Goal: Communication & Community: Answer question/provide support

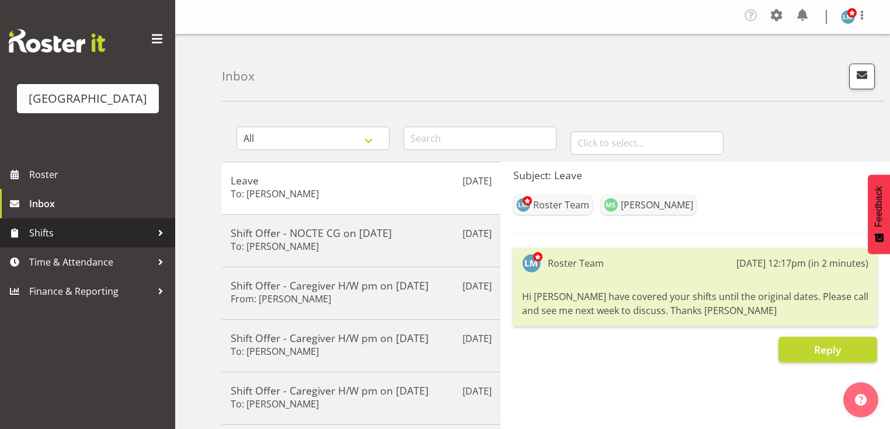
click at [163, 242] on div at bounding box center [161, 233] width 18 height 18
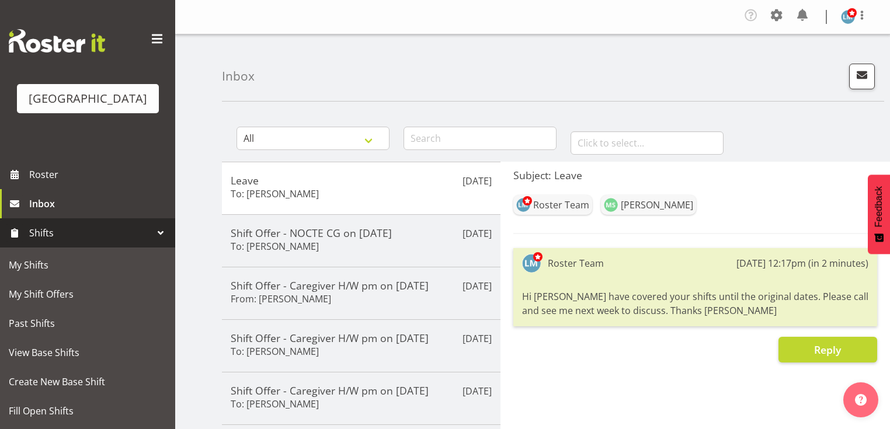
scroll to position [93, 0]
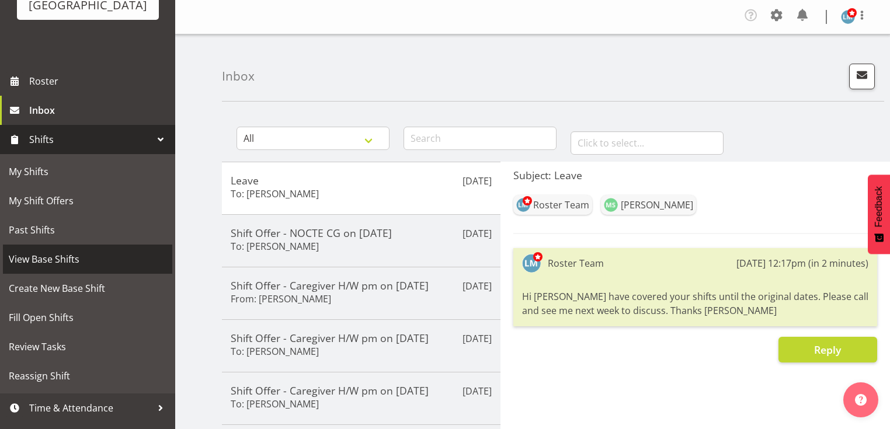
click at [93, 268] on span "View Base Shifts" at bounding box center [88, 259] width 158 height 18
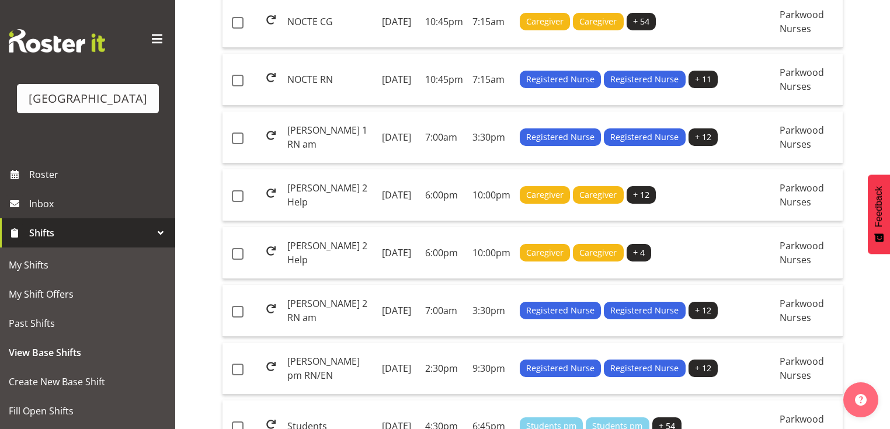
scroll to position [1168, 0]
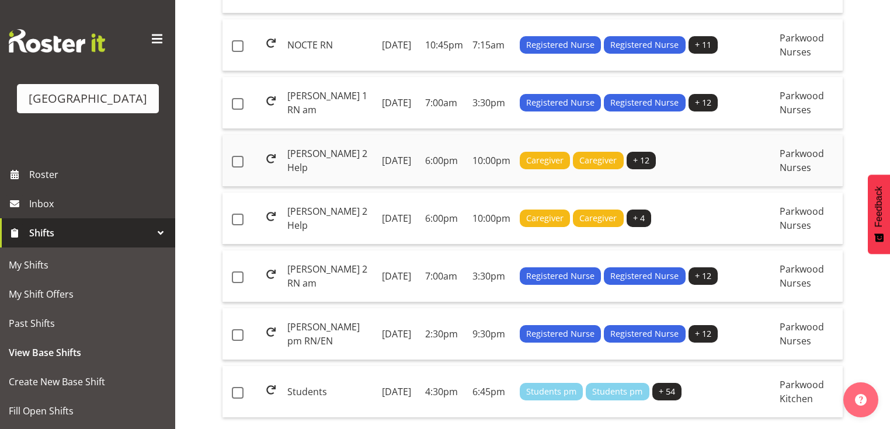
click at [311, 187] on td "[PERSON_NAME] 2 Help" at bounding box center [330, 161] width 95 height 52
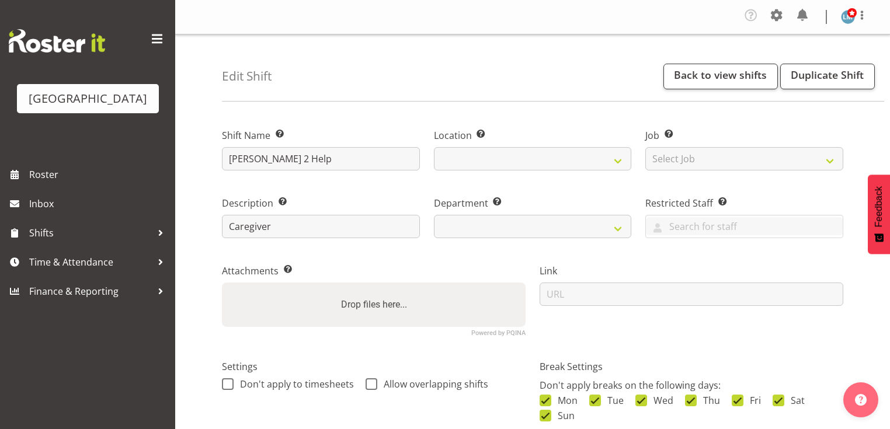
select select "date"
select select
select select "104"
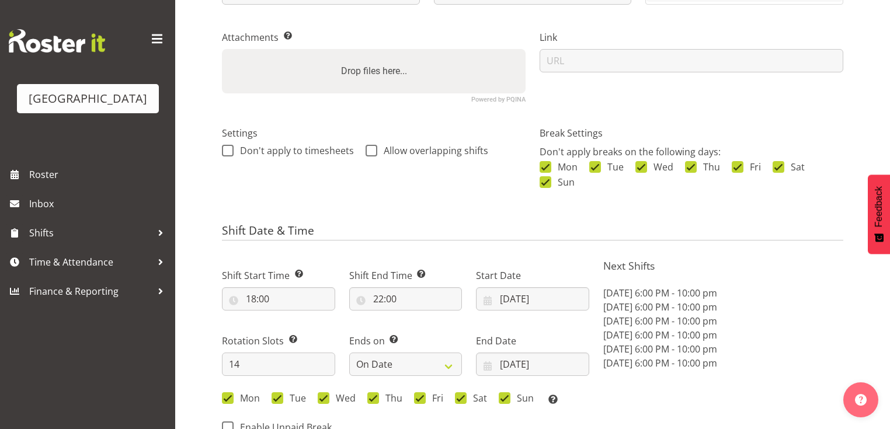
select select "102"
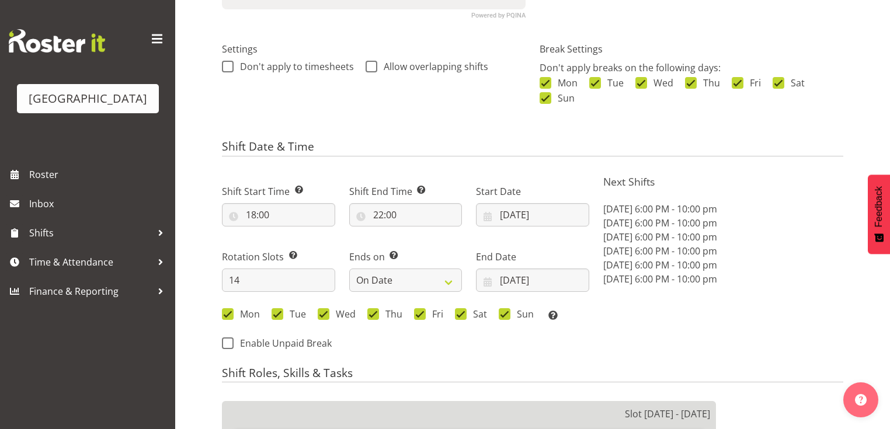
scroll to position [420, 0]
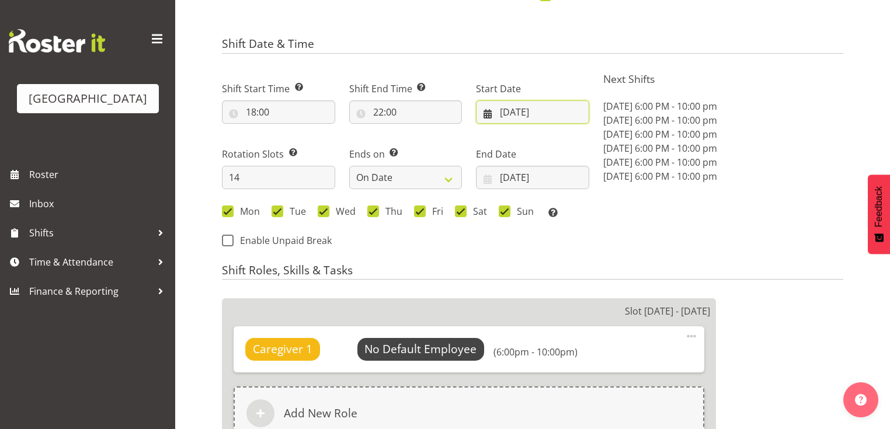
click at [485, 113] on input "25/08/2025" at bounding box center [532, 111] width 113 height 23
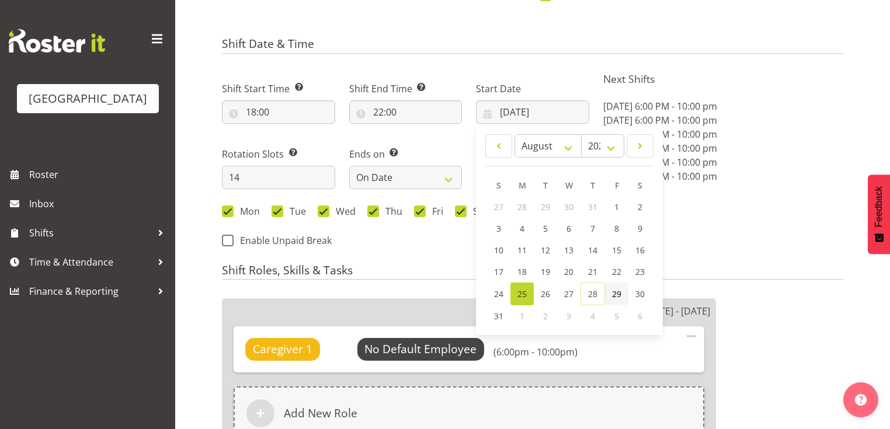
click at [617, 290] on span "29" at bounding box center [616, 293] width 9 height 11
type input "29/08/2025"
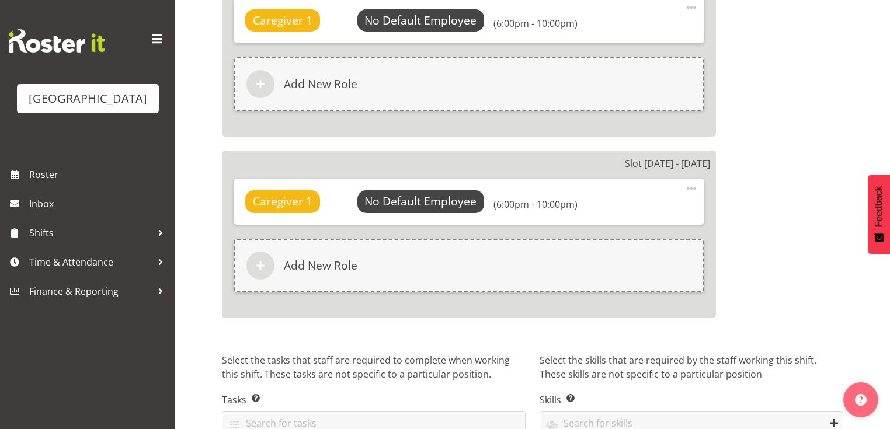
scroll to position [3005, 0]
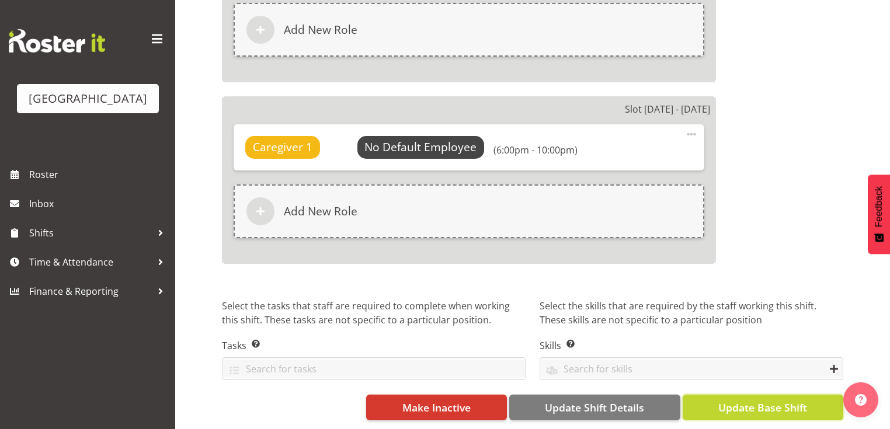
click at [734, 400] on span "Update Base Shift" at bounding box center [762, 407] width 89 height 15
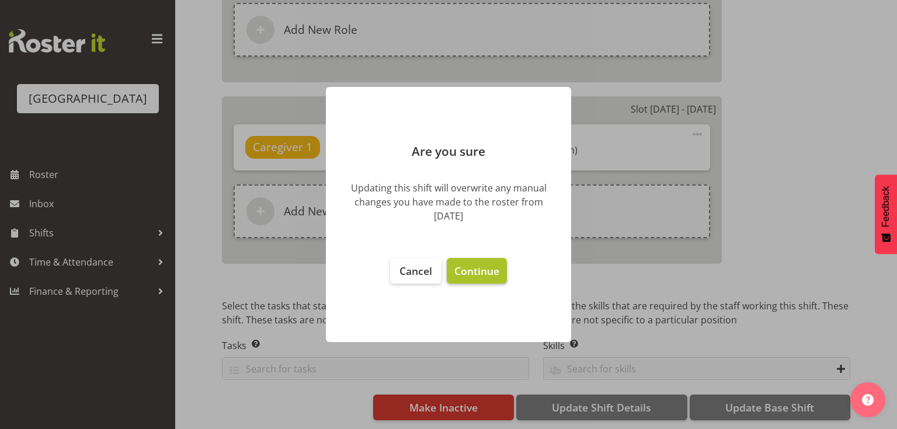
click at [483, 271] on span "Continue" at bounding box center [476, 271] width 45 height 14
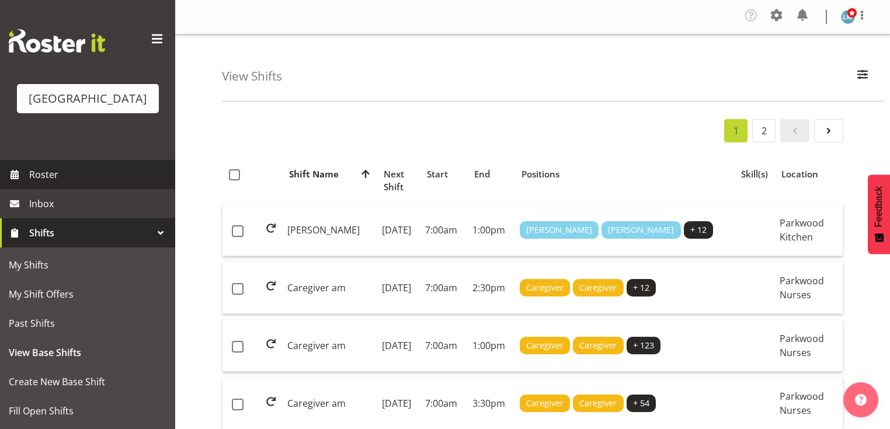
click at [44, 183] on span "Roster" at bounding box center [99, 175] width 140 height 18
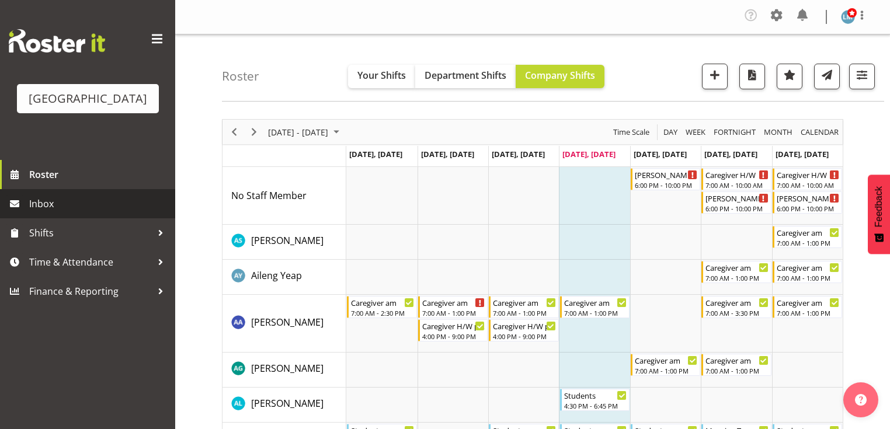
click at [66, 213] on span "Inbox" at bounding box center [99, 204] width 140 height 18
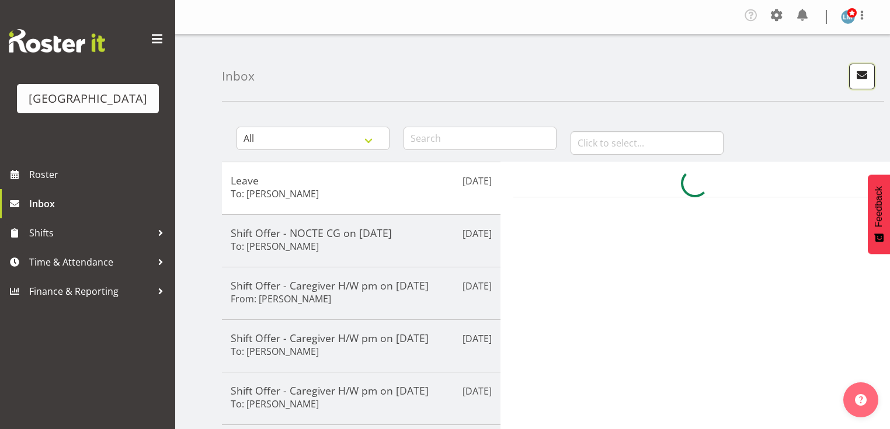
click at [858, 75] on span "button" at bounding box center [861, 74] width 15 height 15
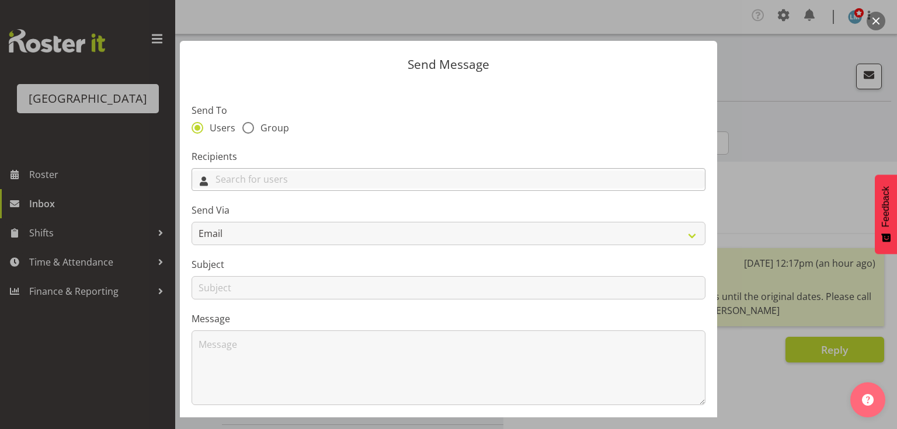
click at [392, 181] on input "text" at bounding box center [448, 179] width 513 height 18
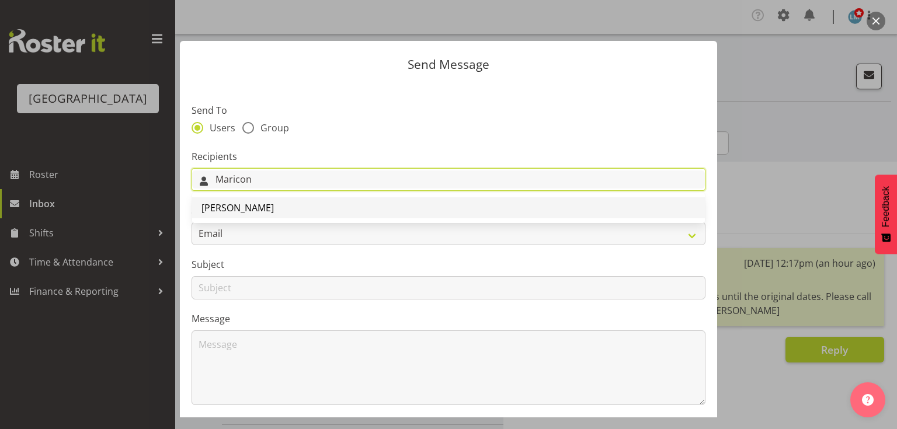
type input "Maricon"
click at [233, 206] on span "Maricon Nillo" at bounding box center [237, 207] width 72 height 13
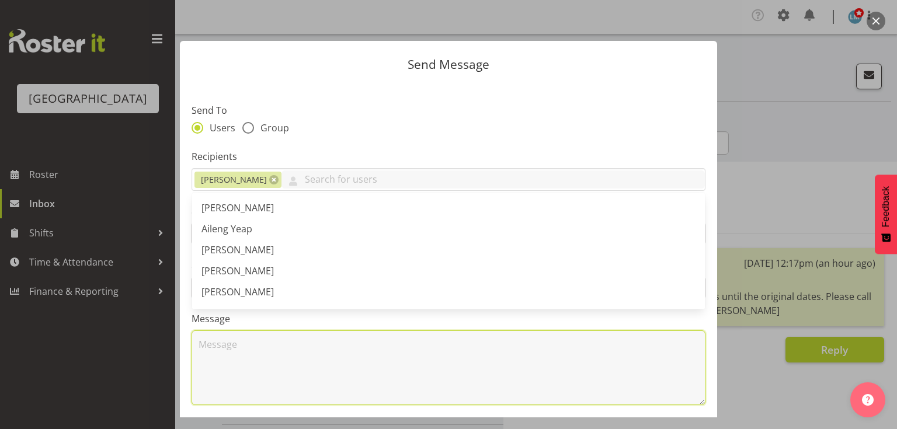
click at [293, 361] on textarea at bounding box center [448, 367] width 514 height 75
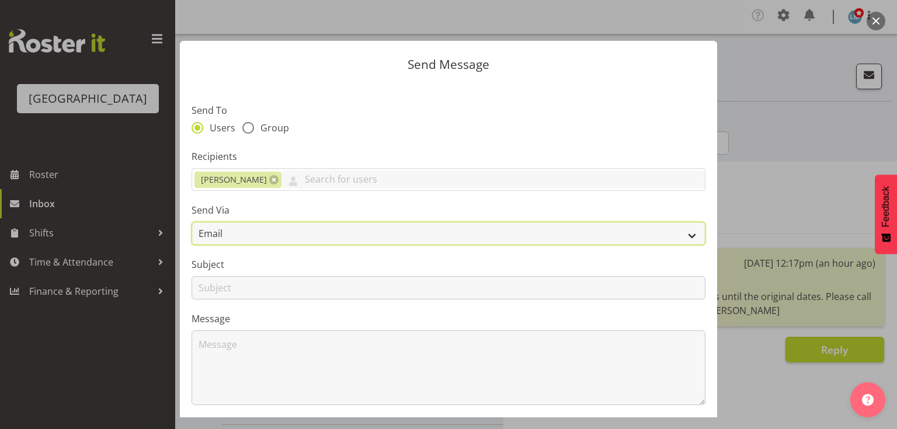
click at [682, 235] on select "Email SMS" at bounding box center [448, 233] width 514 height 23
select select "sms"
click at [191, 222] on select "Email SMS" at bounding box center [448, 233] width 514 height 23
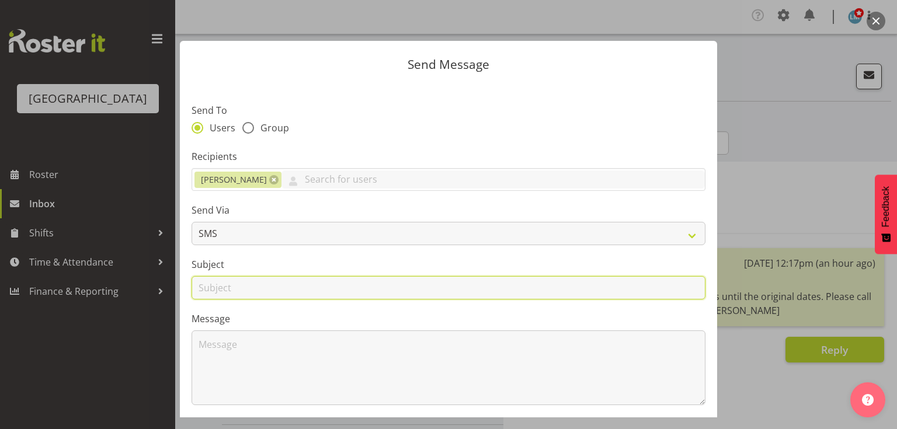
click at [217, 287] on input "text" at bounding box center [448, 287] width 514 height 23
type input "Shifts"
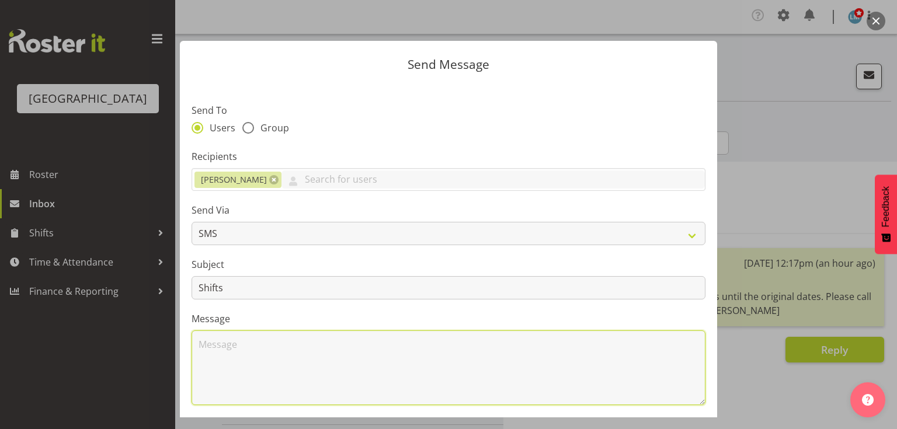
click at [247, 351] on textarea at bounding box center [448, 367] width 514 height 75
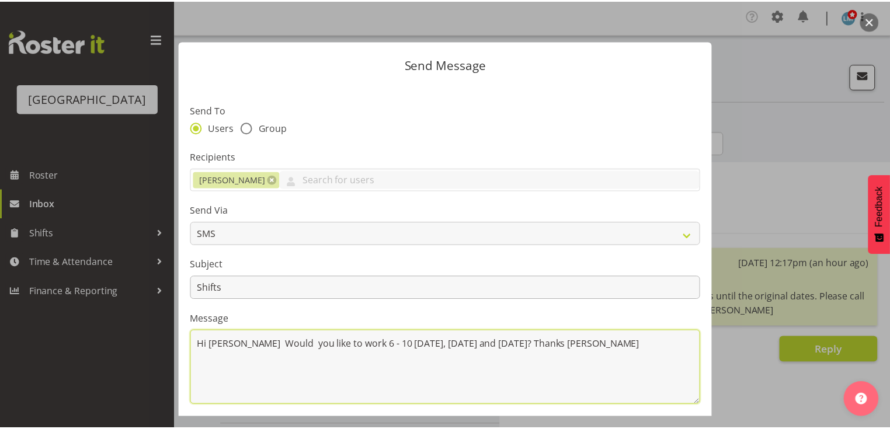
scroll to position [156, 0]
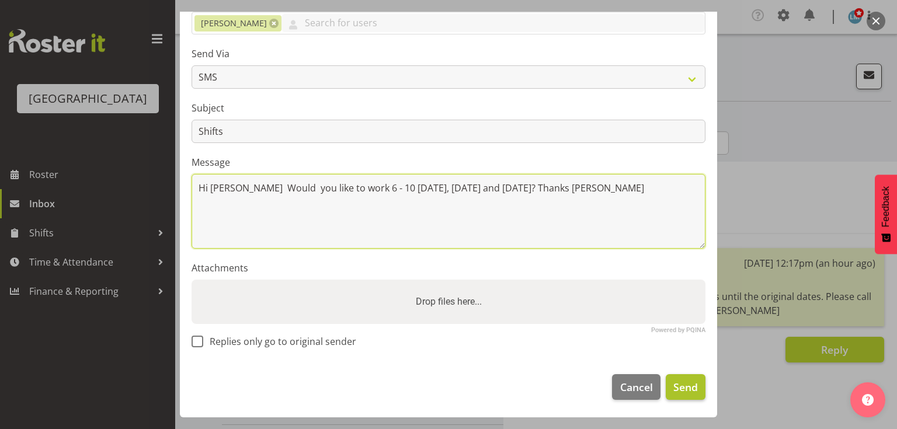
type textarea "Hi Maricon Would you like to work 6 - 10 this Friday, Saturday and Sunday? Than…"
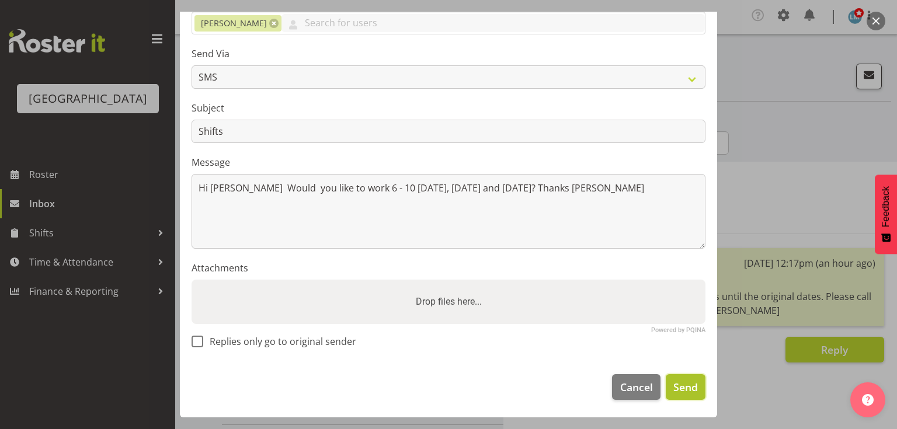
click at [673, 382] on span "Send" at bounding box center [685, 386] width 25 height 15
